Goal: Task Accomplishment & Management: Manage account settings

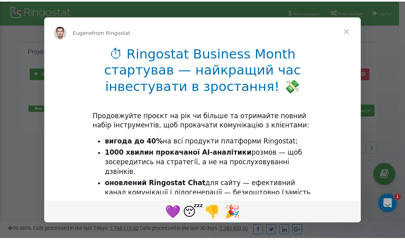
scroll to position [120, 0]
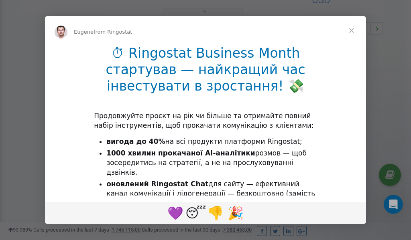
click at [351, 33] on span "Close" at bounding box center [351, 30] width 29 height 29
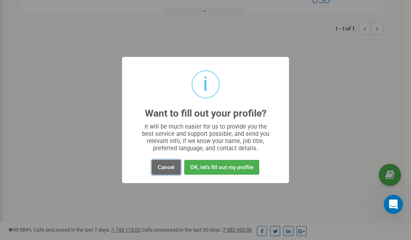
click at [164, 169] on button "Cancel" at bounding box center [166, 167] width 29 height 15
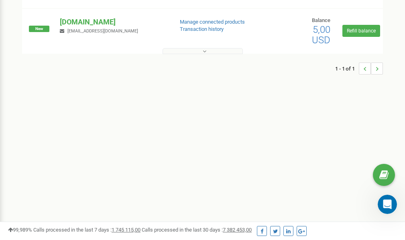
scroll to position [0, 0]
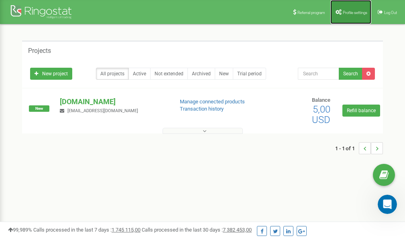
click at [349, 11] on span "Profile settings" at bounding box center [355, 12] width 24 height 4
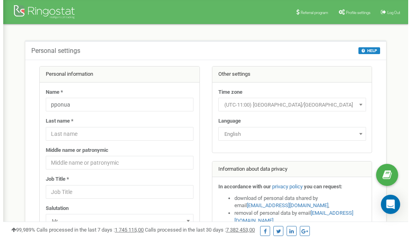
scroll to position [40, 0]
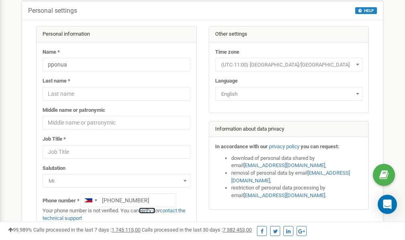
click at [151, 211] on link "verify it" at bounding box center [147, 211] width 16 height 6
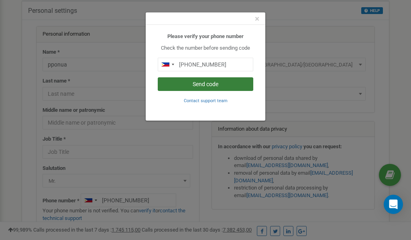
click at [189, 84] on button "Send code" at bounding box center [205, 84] width 95 height 14
